Goal: Information Seeking & Learning: Find specific fact

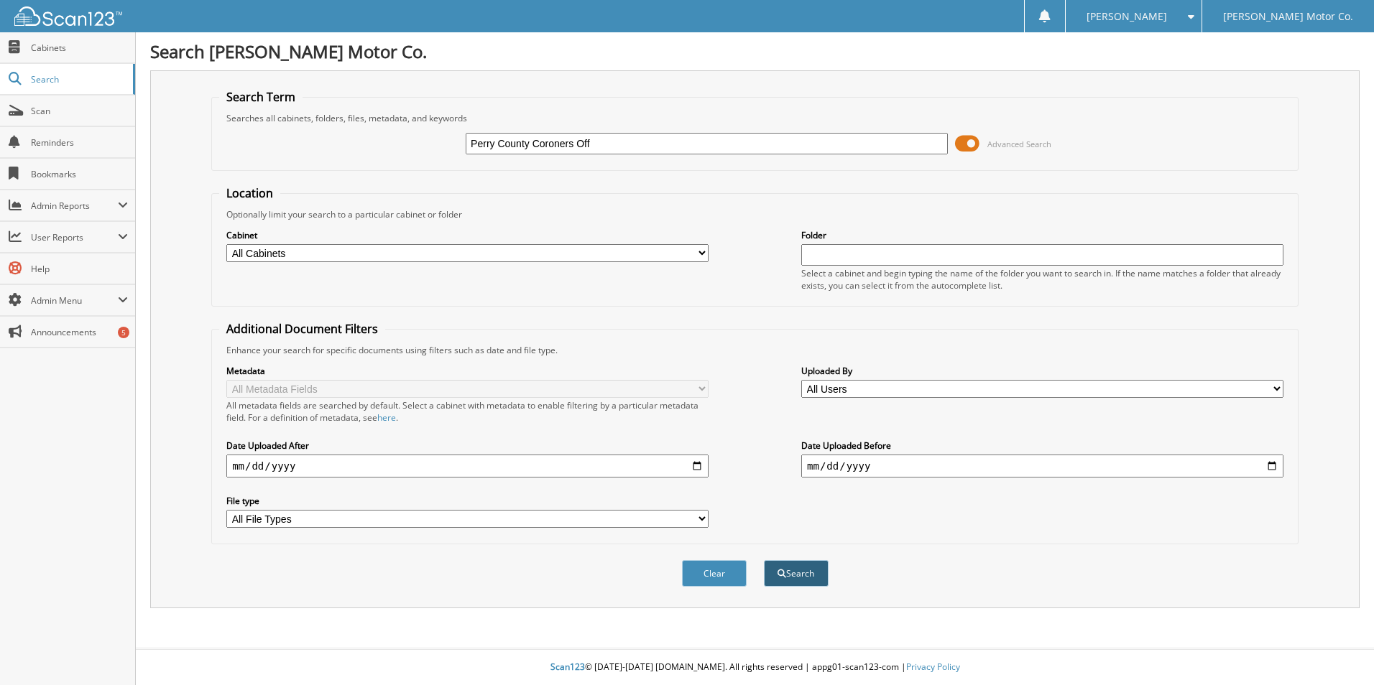
type input "Perry County Coroners Off"
click at [807, 575] on button "Search" at bounding box center [796, 573] width 65 height 27
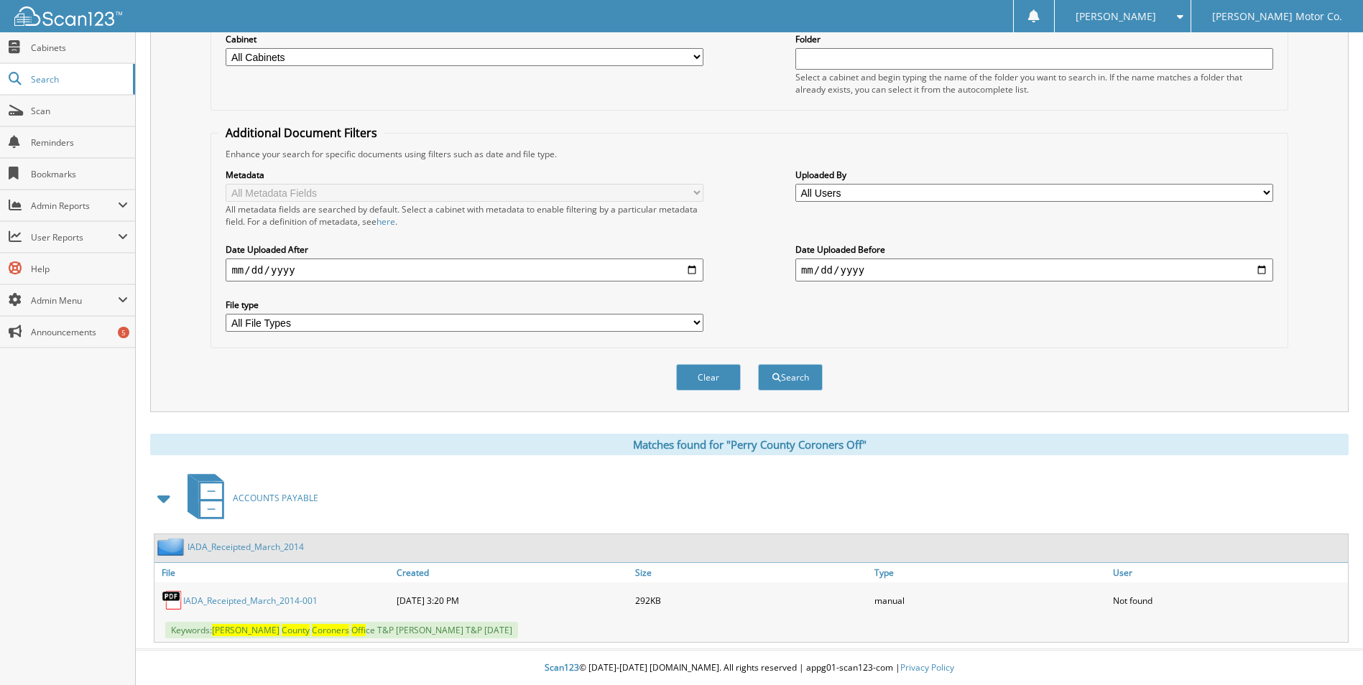
scroll to position [198, 0]
click at [208, 600] on link "IADA_Receipted_March_2014-001" at bounding box center [250, 600] width 134 height 12
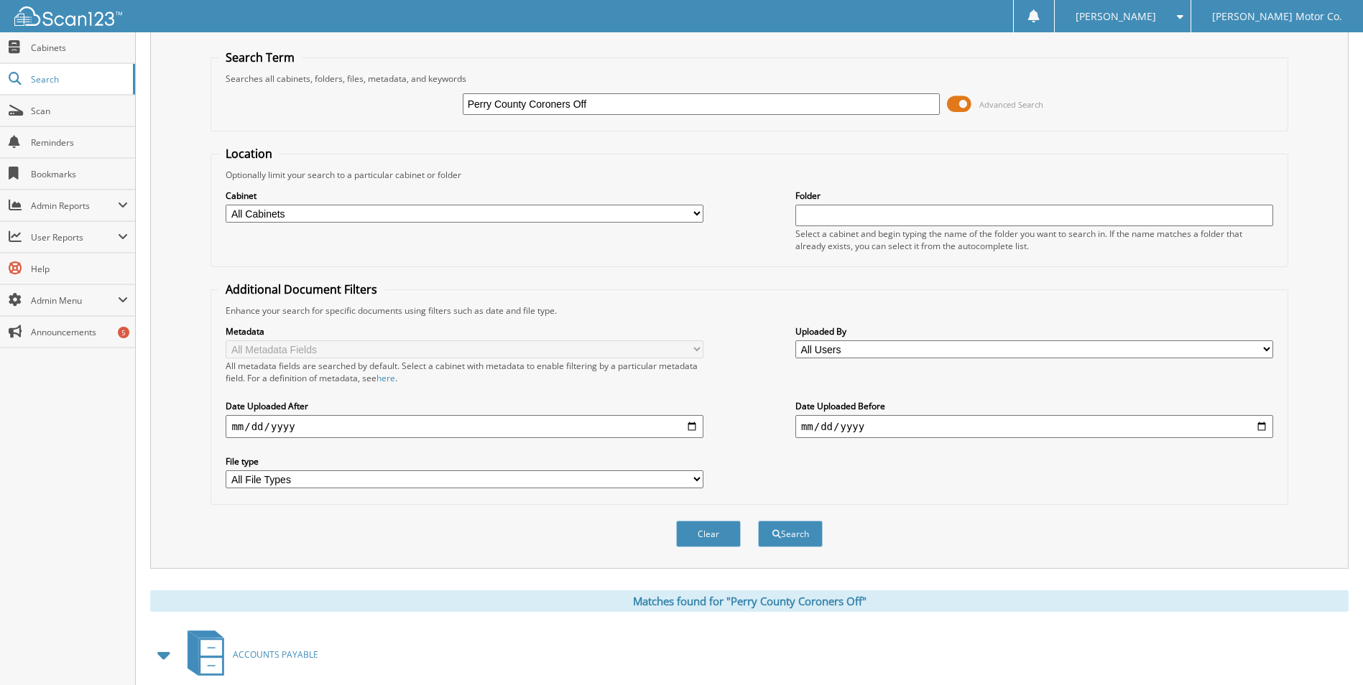
scroll to position [0, 0]
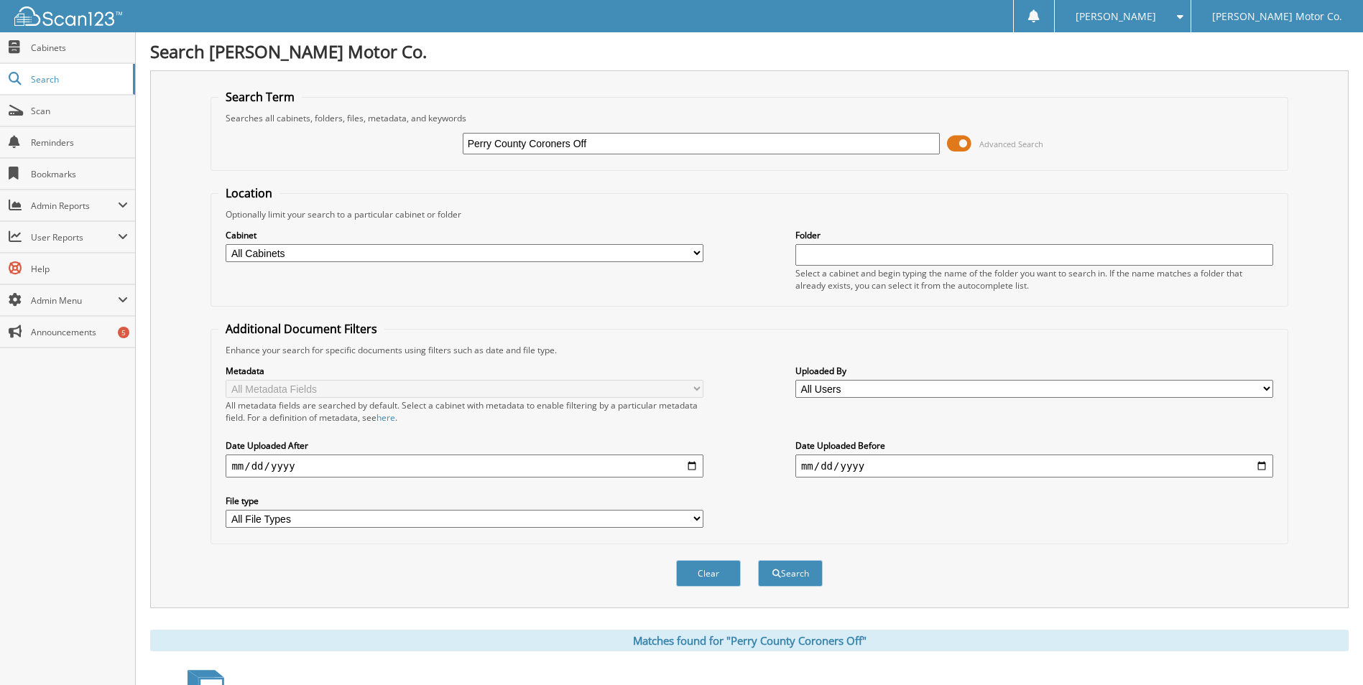
click at [697, 251] on select "All Cabinets ACCOUNTS PAYABLE ACCOUNTS RECEIVABLE BANK RECS CAR DEALS CASH INVO…" at bounding box center [465, 253] width 478 height 18
select select "6949"
click at [226, 244] on select "All Cabinets ACCOUNTS PAYABLE ACCOUNTS RECEIVABLE BANK RECS CAR DEALS CASH INVO…" at bounding box center [465, 253] width 478 height 18
click at [787, 575] on button "Search" at bounding box center [790, 573] width 65 height 27
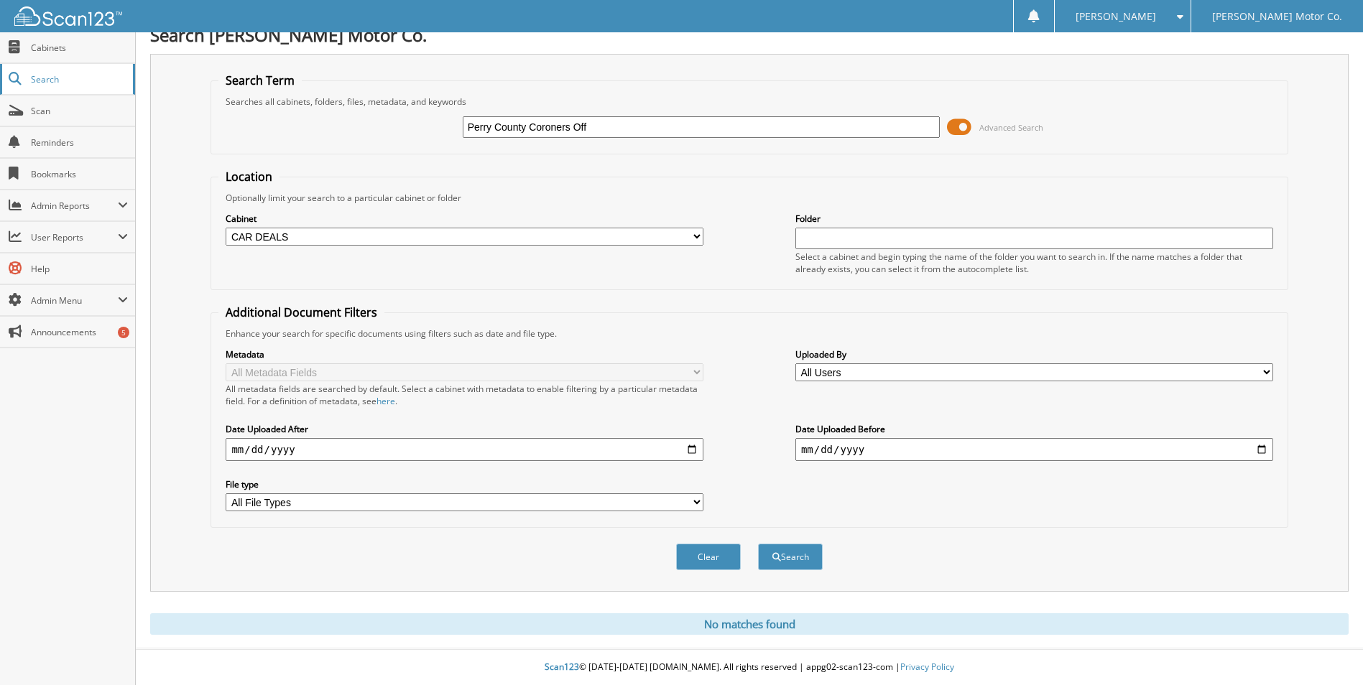
click at [50, 75] on span "Search" at bounding box center [78, 79] width 95 height 12
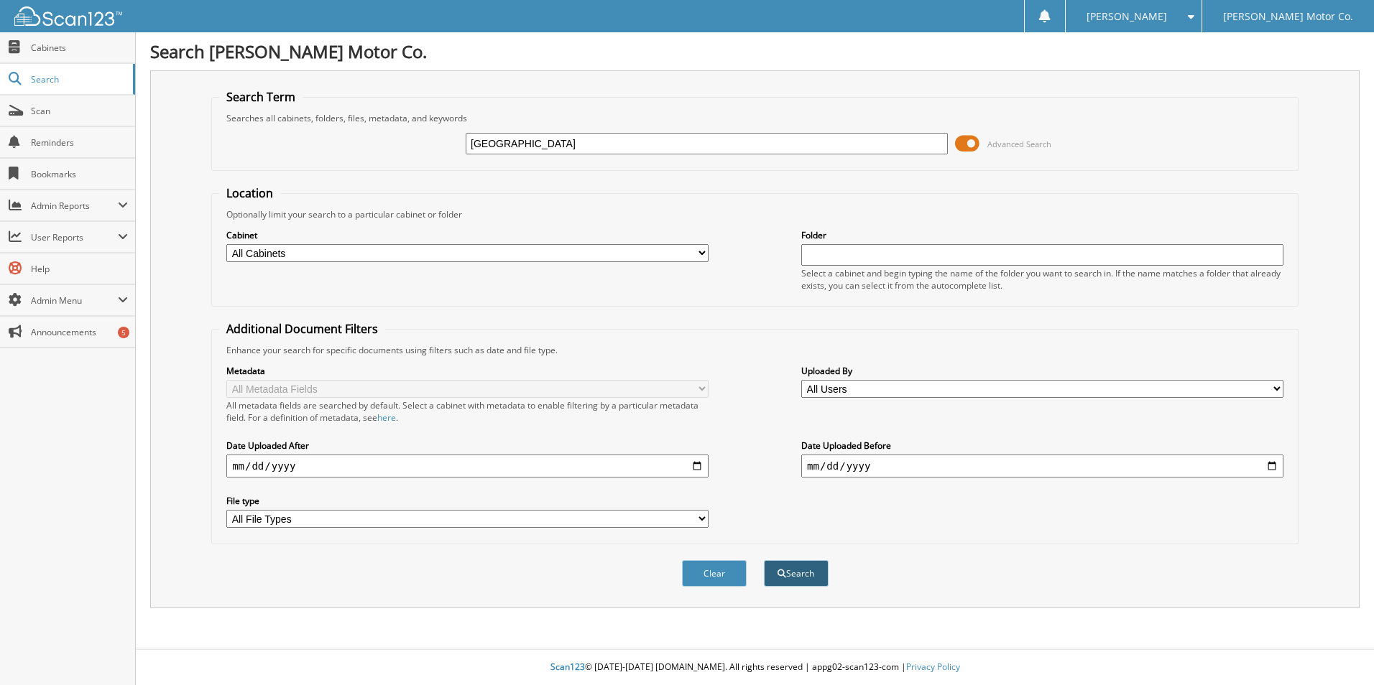
type input "[GEOGRAPHIC_DATA]"
click at [787, 574] on button "Search" at bounding box center [796, 573] width 65 height 27
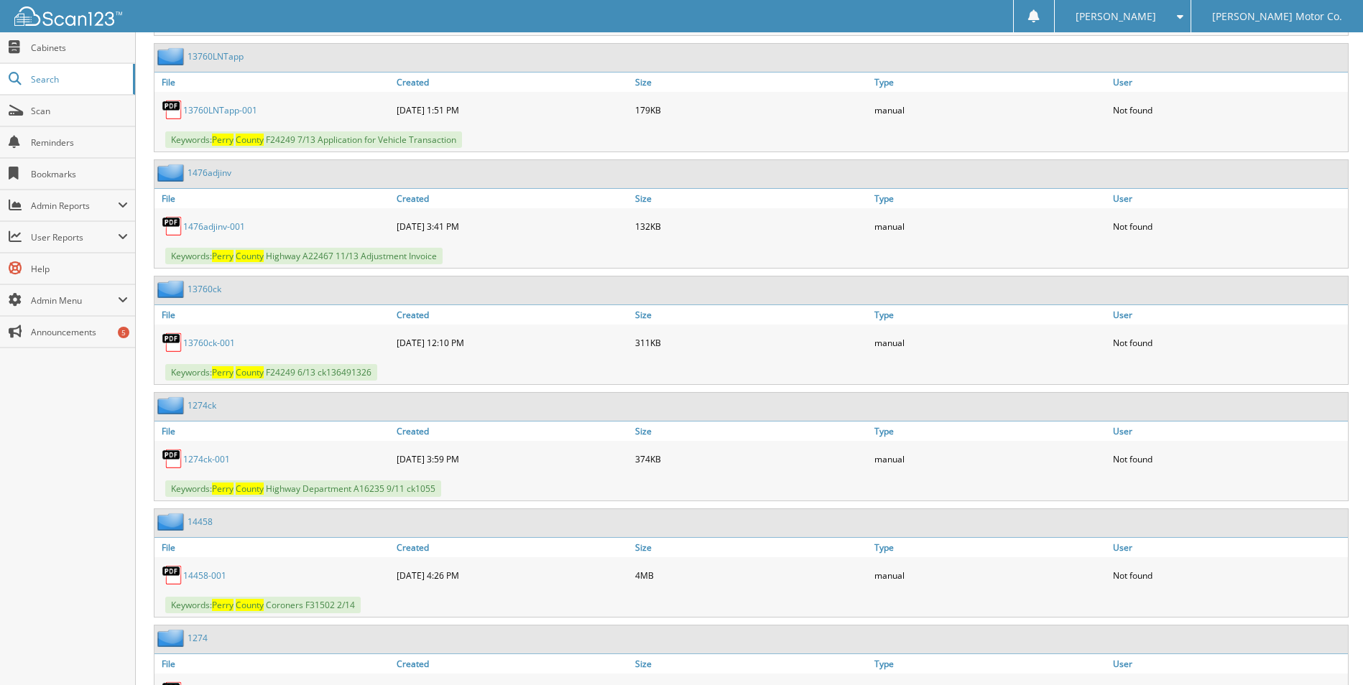
scroll to position [2227, 0]
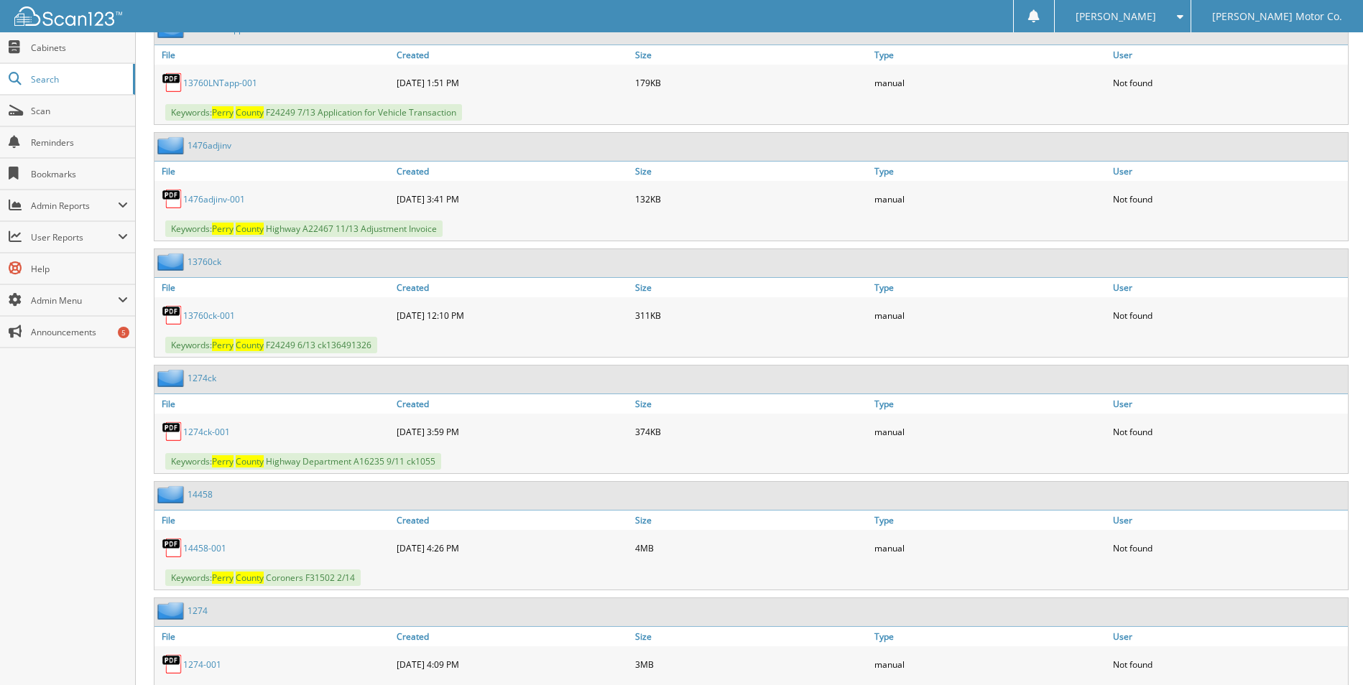
click at [192, 548] on link "1 4 4 5 8 - 0 0 1" at bounding box center [204, 548] width 43 height 12
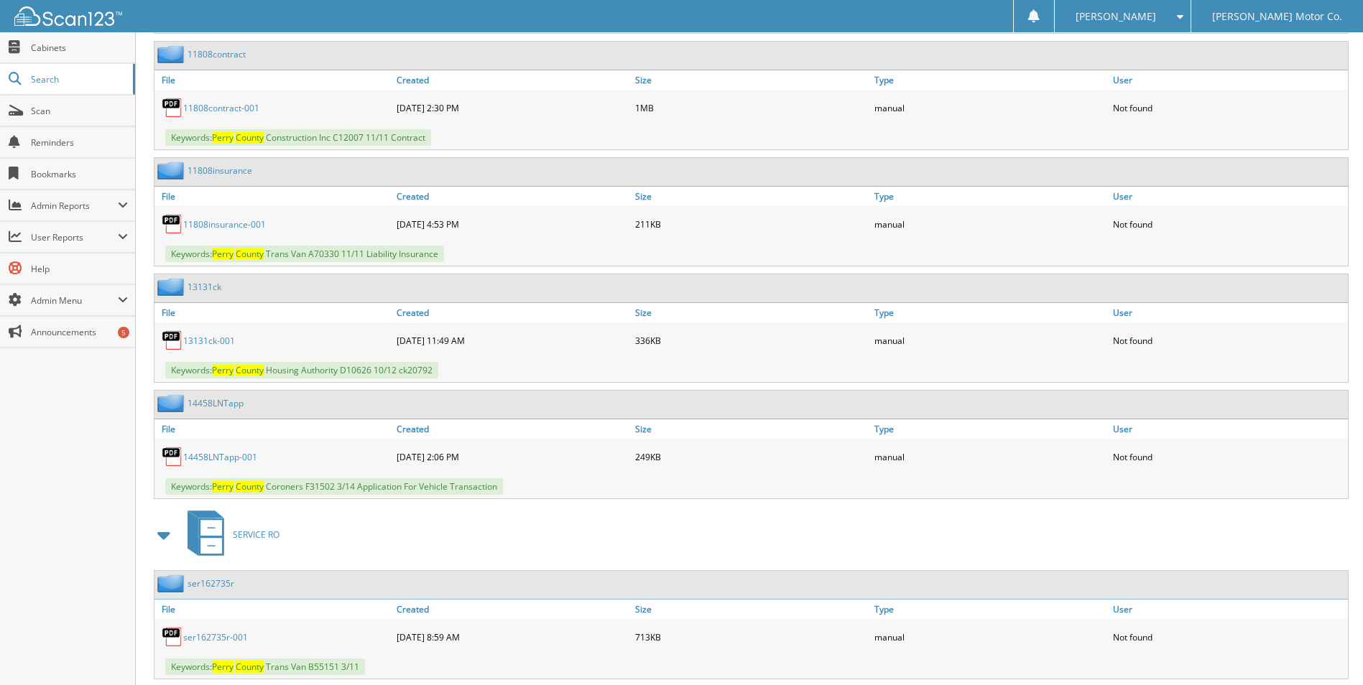
scroll to position [3951, 0]
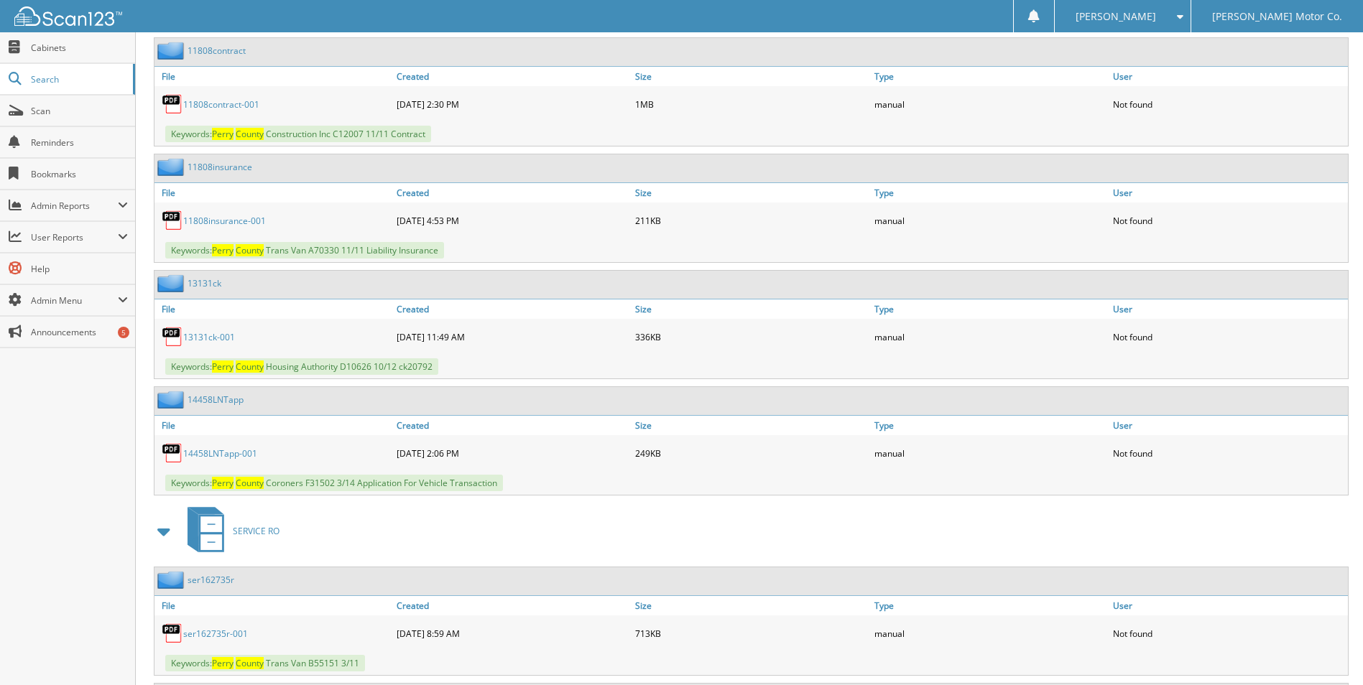
click at [248, 451] on link "1 4 4 5 8 L N T a p p - 0 0 1" at bounding box center [220, 454] width 74 height 12
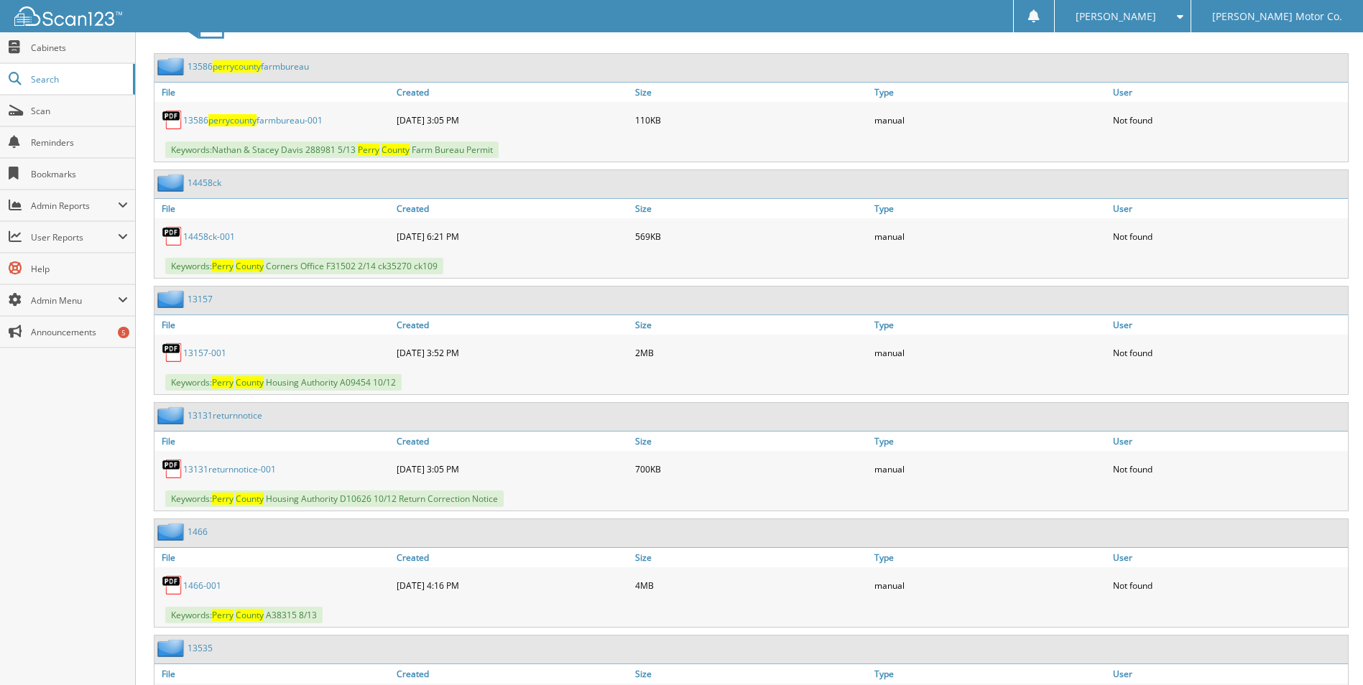
scroll to position [718, 0]
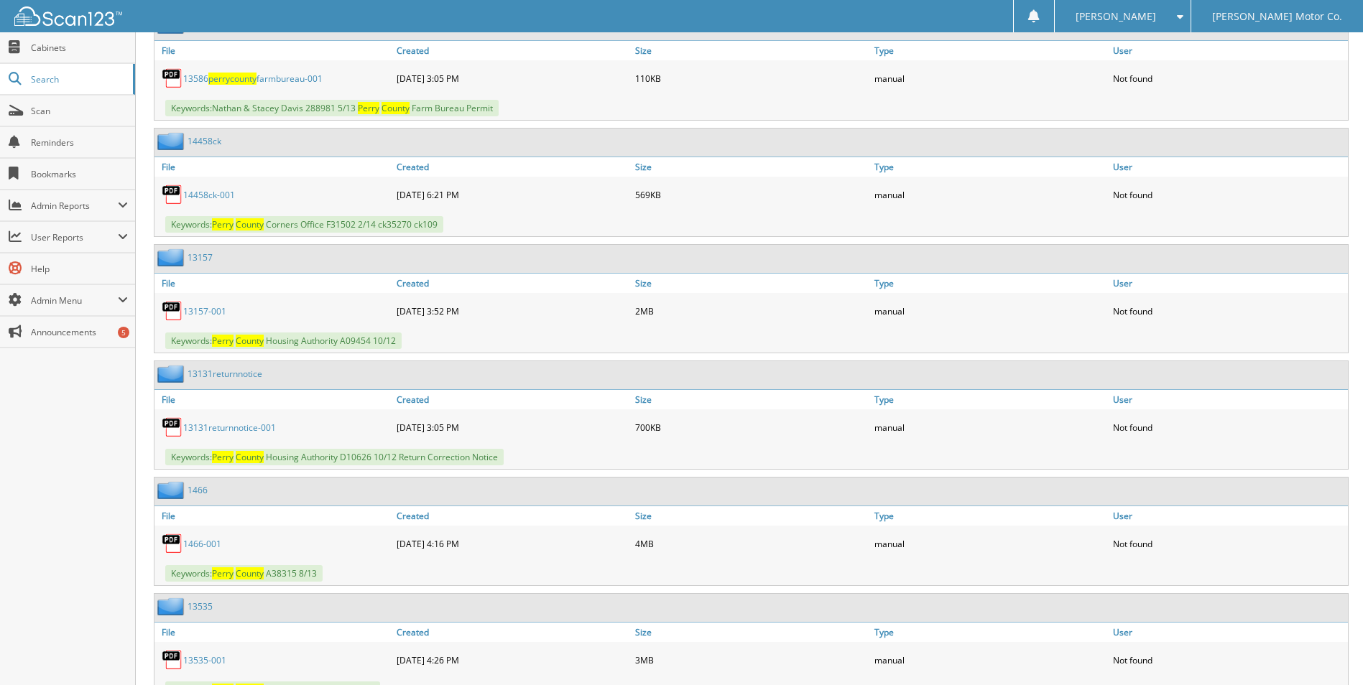
click at [209, 193] on link "1 4 4 5 8 c k - 0 0 1" at bounding box center [209, 195] width 52 height 12
